Goal: Find specific page/section: Find specific page/section

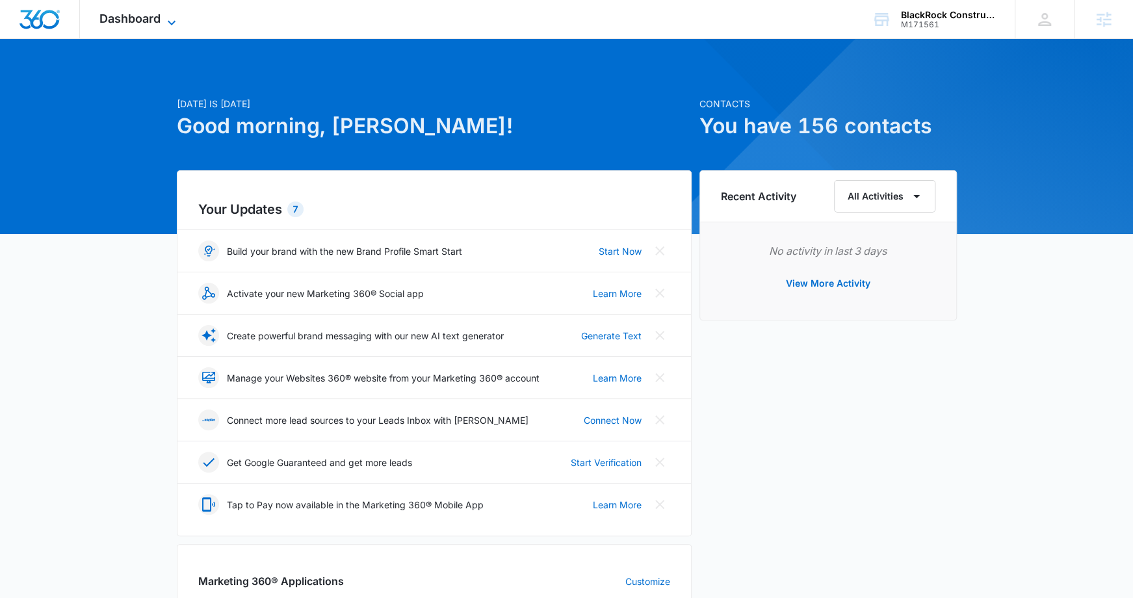
click at [174, 18] on icon at bounding box center [172, 23] width 16 height 16
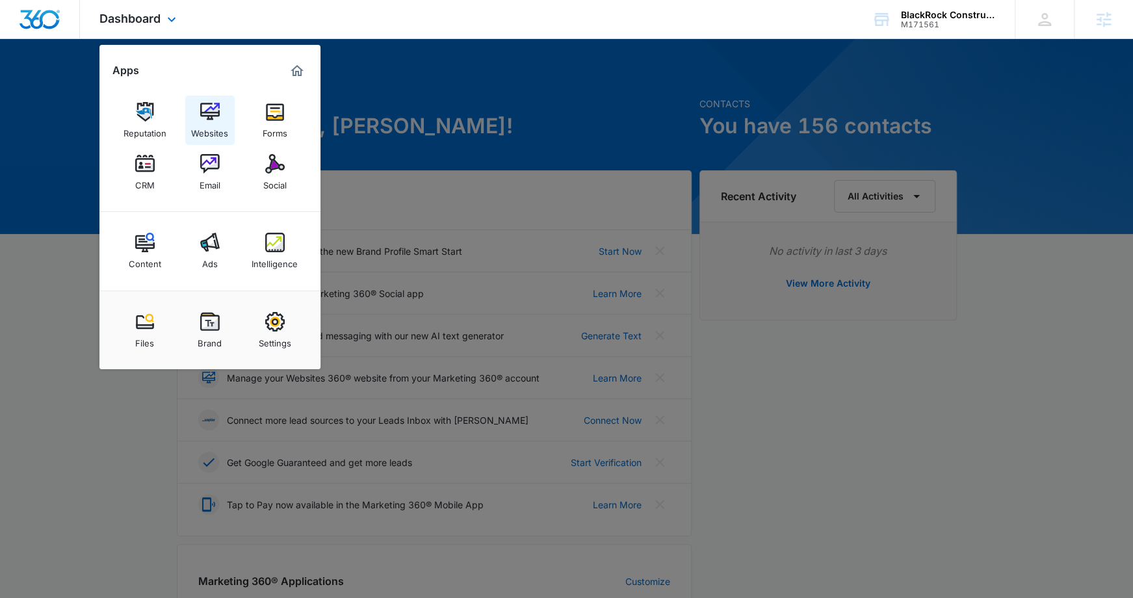
click at [220, 112] on link "Websites" at bounding box center [209, 120] width 49 height 49
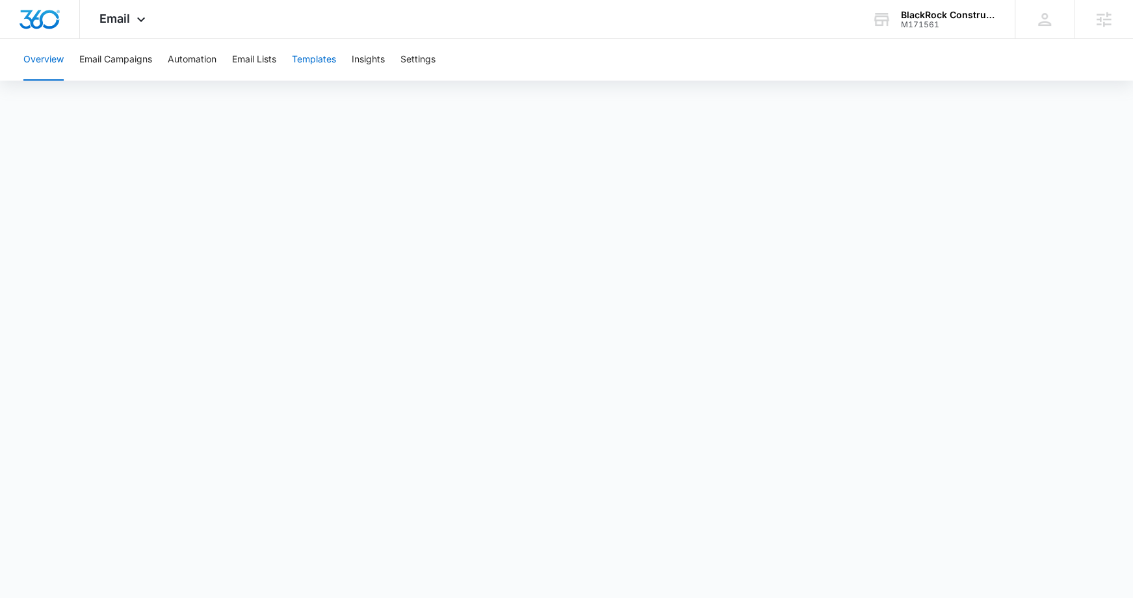
click at [310, 57] on button "Templates" at bounding box center [314, 60] width 44 height 42
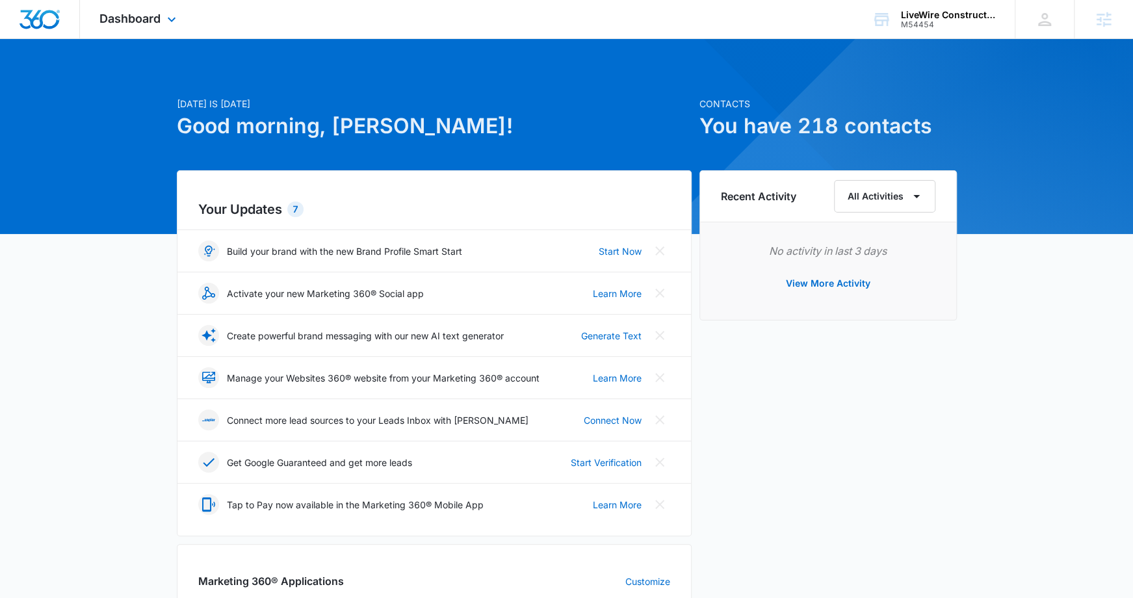
click at [171, 10] on div "Dashboard Apps Reputation Websites Forms CRM Email Social Content Ads Intellige…" at bounding box center [139, 19] width 119 height 38
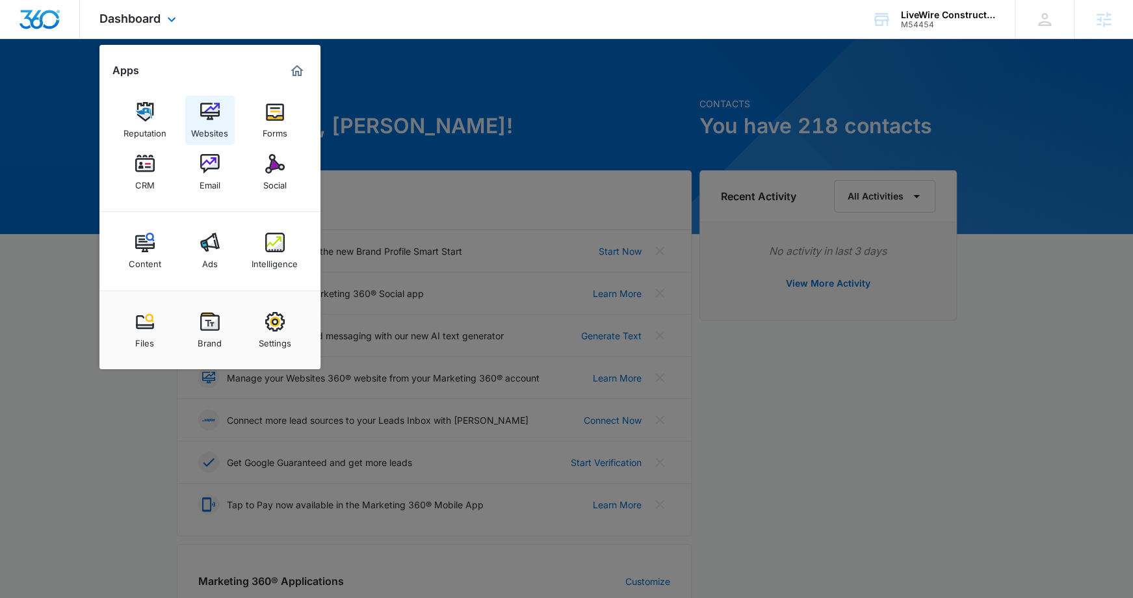
click at [220, 112] on link "Websites" at bounding box center [209, 120] width 49 height 49
